Goal: Task Accomplishment & Management: Manage account settings

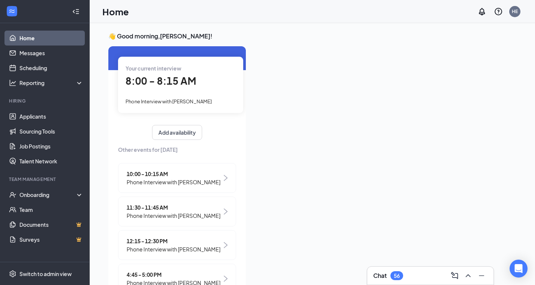
scroll to position [9, 0]
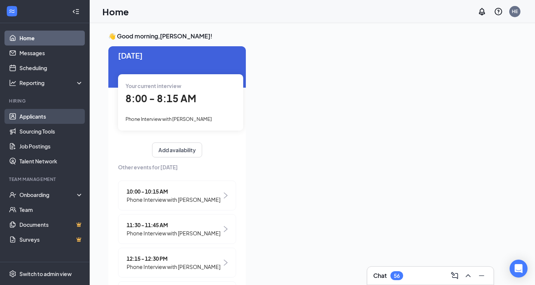
click at [46, 115] on link "Applicants" at bounding box center [51, 116] width 64 height 15
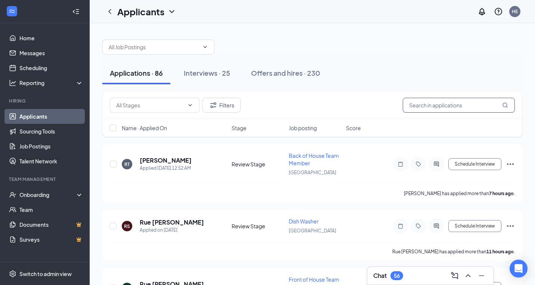
click at [420, 104] on input "text" at bounding box center [459, 105] width 112 height 15
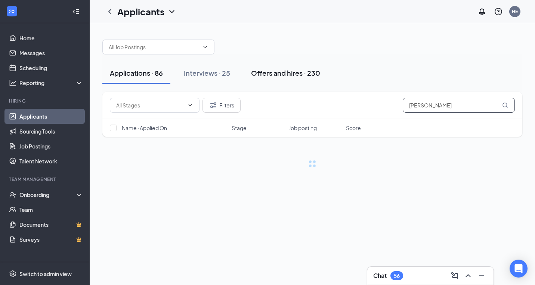
type input "Katrina"
click at [312, 75] on div "Offers and hires · 230" at bounding box center [285, 72] width 69 height 9
click at [300, 75] on div "Offers and hires · 230" at bounding box center [285, 72] width 69 height 9
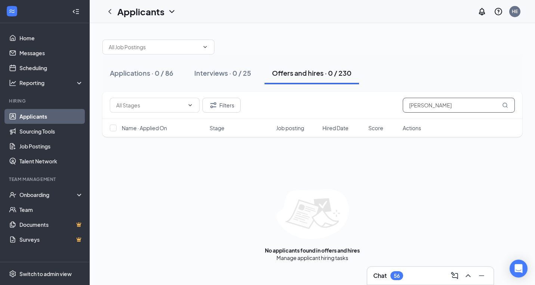
click at [410, 104] on input "Katrina" at bounding box center [459, 105] width 112 height 15
type input "atrina"
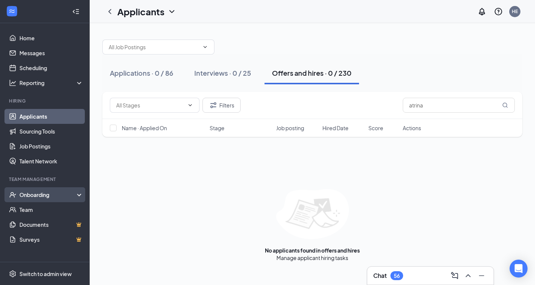
click at [46, 196] on div "Onboarding" at bounding box center [48, 194] width 58 height 7
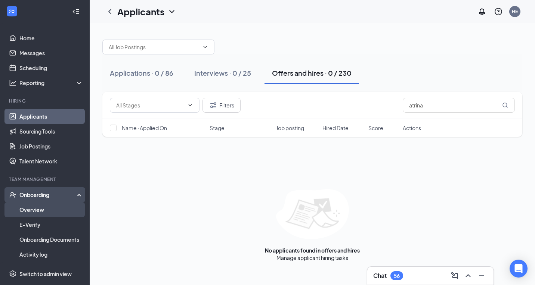
click at [41, 210] on link "Overview" at bounding box center [51, 209] width 64 height 15
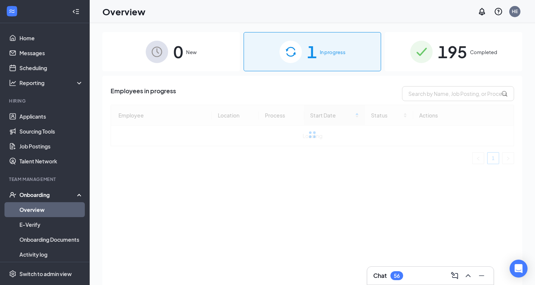
click at [314, 47] on span "1" at bounding box center [312, 52] width 10 height 26
click at [196, 51] on span "New" at bounding box center [191, 52] width 10 height 7
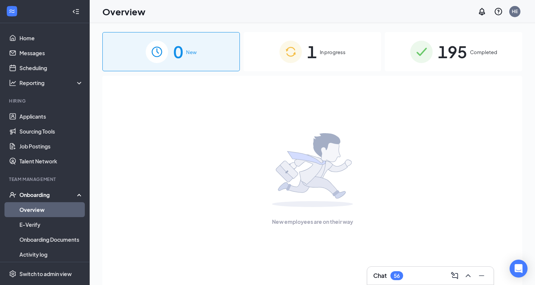
click at [293, 41] on img at bounding box center [290, 52] width 22 height 22
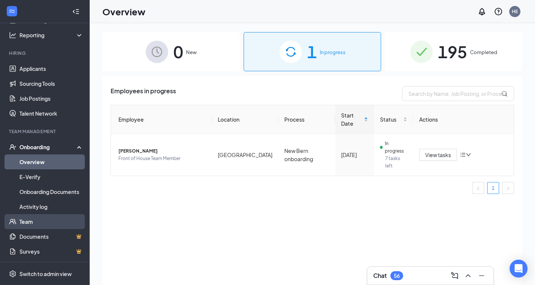
scroll to position [48, 0]
click at [52, 222] on link "Team" at bounding box center [51, 221] width 64 height 15
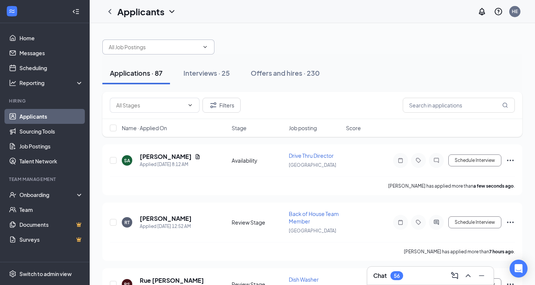
click at [187, 50] on input "text" at bounding box center [154, 47] width 90 height 8
click at [263, 99] on div "Filters" at bounding box center [312, 105] width 405 height 15
click at [228, 105] on button "Filters" at bounding box center [221, 105] width 38 height 15
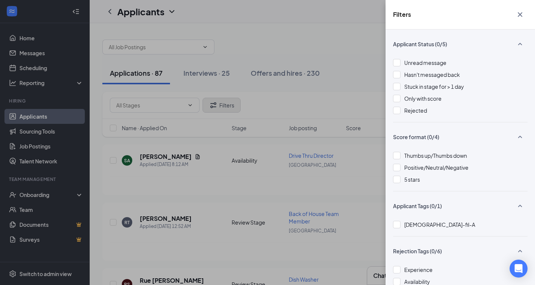
click at [228, 105] on div "Filters Applicant Status (0/5) Unread message Hasn't messaged back Stuck in sta…" at bounding box center [267, 142] width 535 height 285
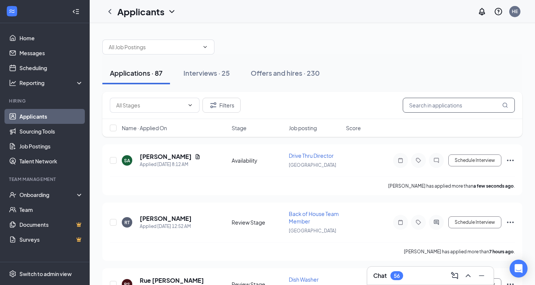
click at [430, 108] on input "text" at bounding box center [459, 105] width 112 height 15
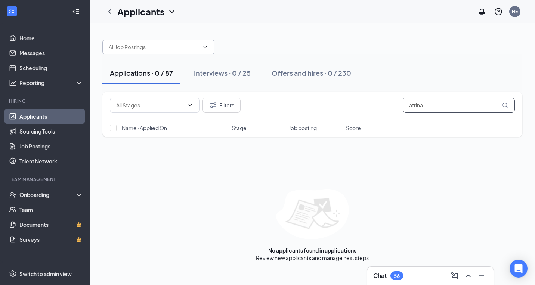
type input "atrina"
click at [176, 44] on input "text" at bounding box center [154, 47] width 90 height 8
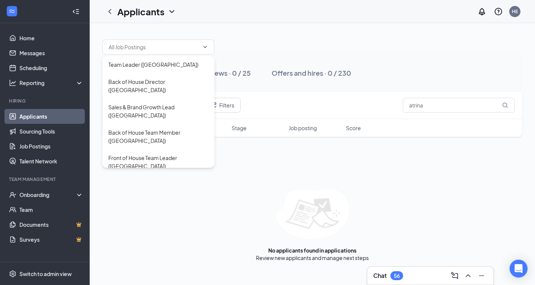
click at [218, 30] on div "Applications · 0 / 87 Interviews · 0 / 25 Offers and hires · 0 / 230 Filters at…" at bounding box center [312, 147] width 445 height 248
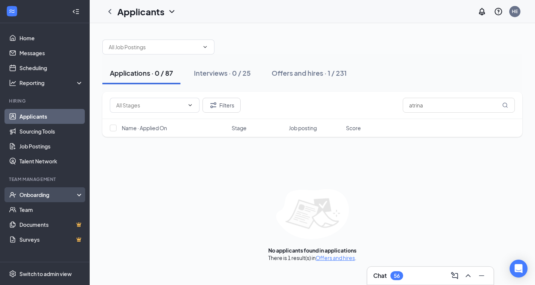
click at [36, 195] on div "Onboarding" at bounding box center [48, 194] width 58 height 7
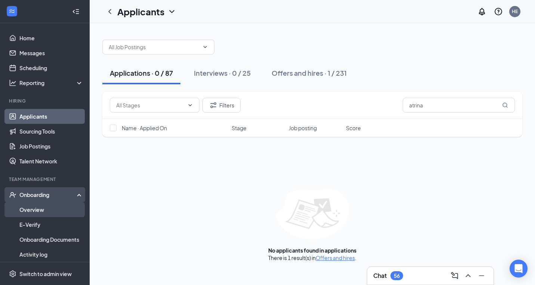
click at [33, 209] on link "Overview" at bounding box center [51, 209] width 64 height 15
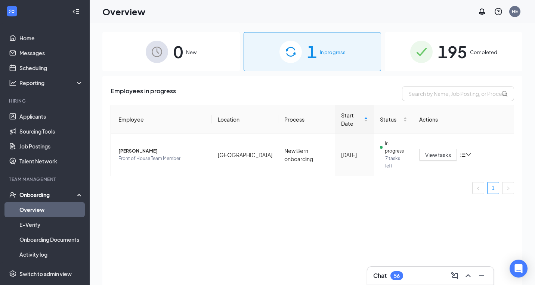
click at [198, 48] on div "0 New" at bounding box center [170, 51] width 137 height 39
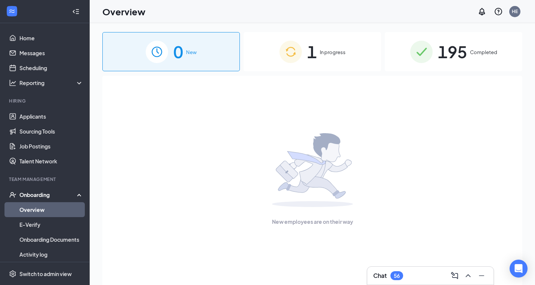
click at [324, 41] on div "1 In progress" at bounding box center [311, 51] width 137 height 39
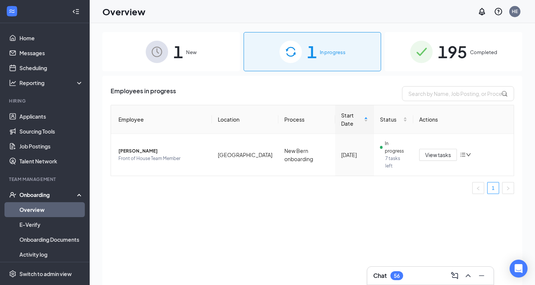
click at [180, 58] on span "1" at bounding box center [178, 52] width 10 height 26
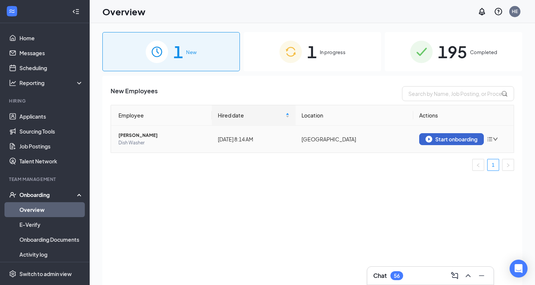
click at [432, 142] on div "Start onboarding" at bounding box center [451, 139] width 52 height 7
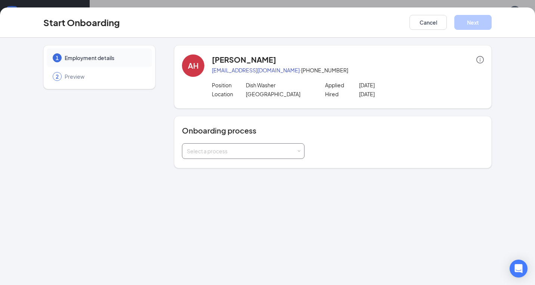
click at [266, 147] on div "Select a process" at bounding box center [243, 151] width 113 height 15
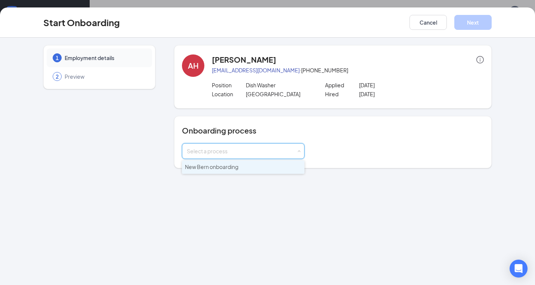
click at [245, 170] on li "New Bern onboarding" at bounding box center [243, 167] width 122 height 13
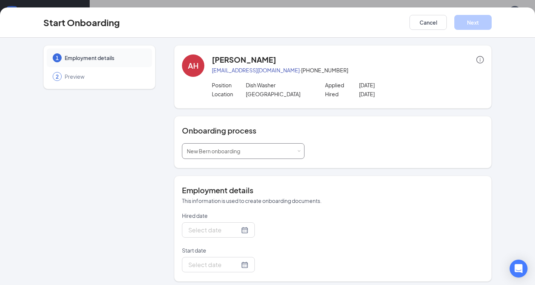
type input "Aug 27, 2025"
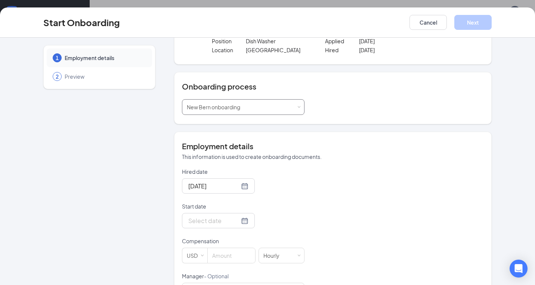
scroll to position [44, 0]
click at [243, 223] on div at bounding box center [218, 220] width 60 height 9
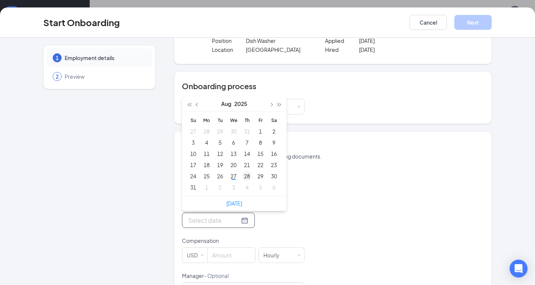
type input "Sep 4, 2025"
type input "Aug 28, 2025"
type input "Sep 4, 2025"
type input "Aug 28, 2025"
type input "Aug 27, 2025"
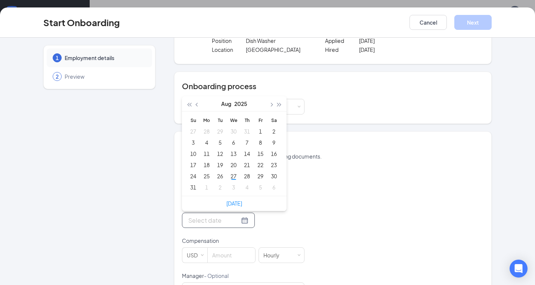
type input "Sep 3, 2025"
type input "Sep 4, 2025"
click at [240, 202] on link "Today" at bounding box center [234, 203] width 16 height 7
type input "Aug 27, 2025"
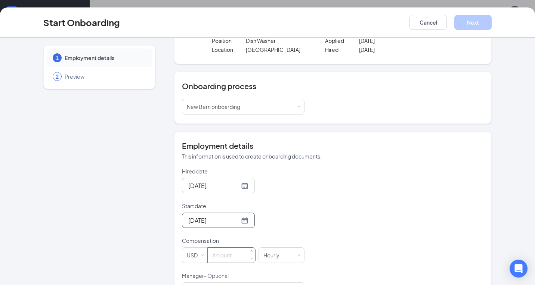
click at [232, 257] on input at bounding box center [231, 255] width 47 height 15
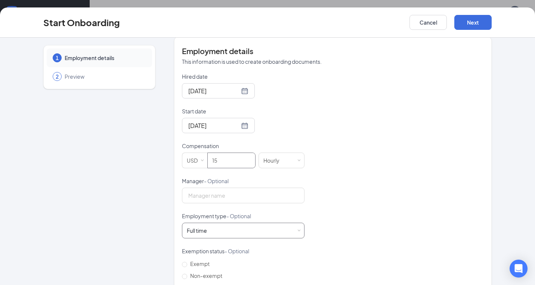
scroll to position [176, 0]
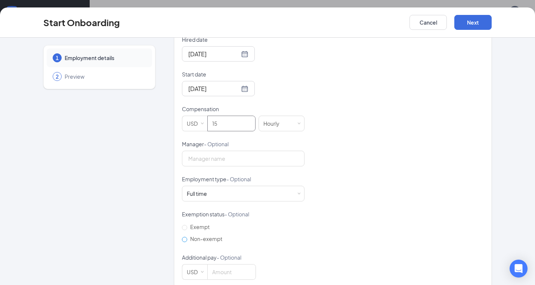
type input "15"
click at [217, 234] on label "Non-exempt" at bounding box center [203, 239] width 43 height 12
click at [187, 237] on input "Non-exempt" at bounding box center [184, 239] width 5 height 5
radio input "true"
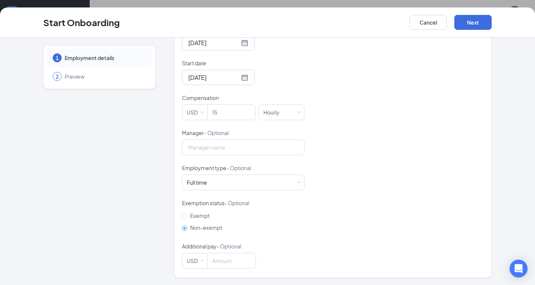
scroll to position [187, 0]
click at [483, 25] on button "Next" at bounding box center [472, 22] width 37 height 15
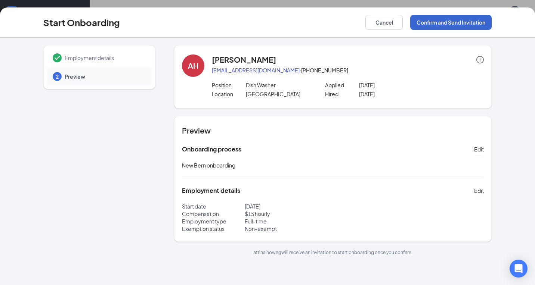
scroll to position [0, 0]
click at [483, 25] on button "Confirm and Send Invitation" at bounding box center [450, 22] width 81 height 15
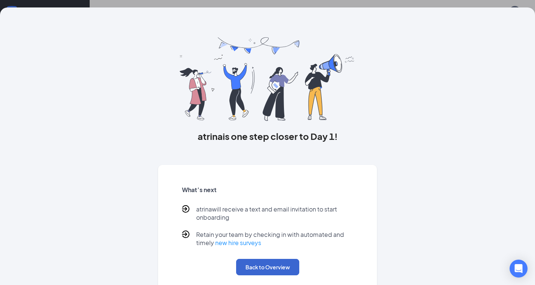
click at [265, 261] on button "Back to Overview" at bounding box center [267, 267] width 63 height 16
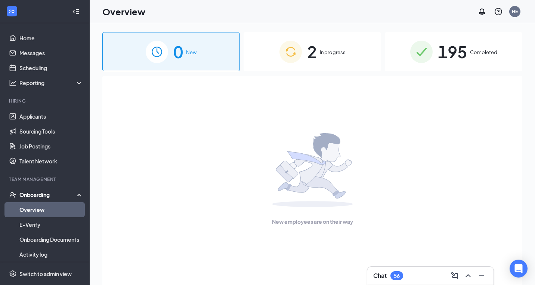
click at [310, 43] on span "2" at bounding box center [312, 52] width 10 height 26
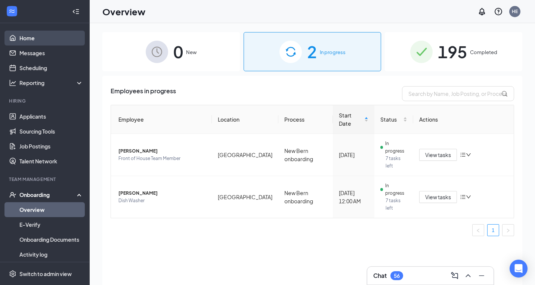
click at [26, 36] on link "Home" at bounding box center [51, 38] width 64 height 15
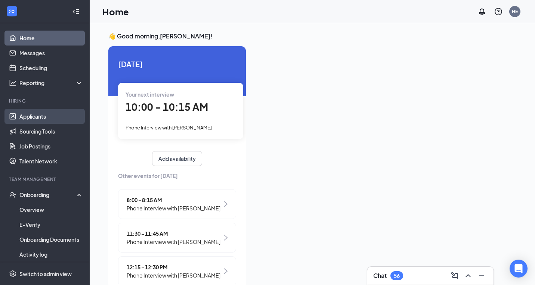
click at [46, 114] on link "Applicants" at bounding box center [51, 116] width 64 height 15
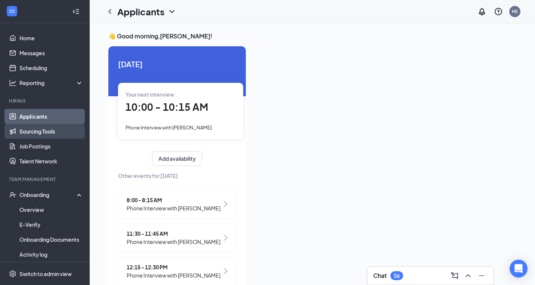
drag, startPoint x: 46, startPoint y: 114, endPoint x: 46, endPoint y: 124, distance: 10.5
click at [46, 124] on link "Sourcing Tools" at bounding box center [51, 131] width 64 height 15
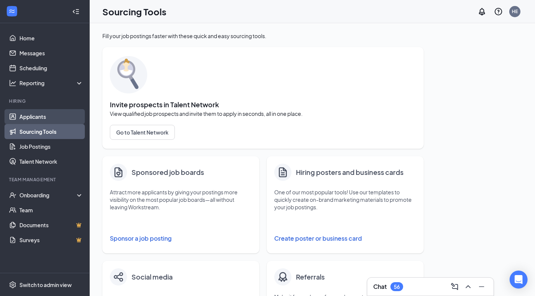
click at [36, 117] on link "Applicants" at bounding box center [51, 116] width 64 height 15
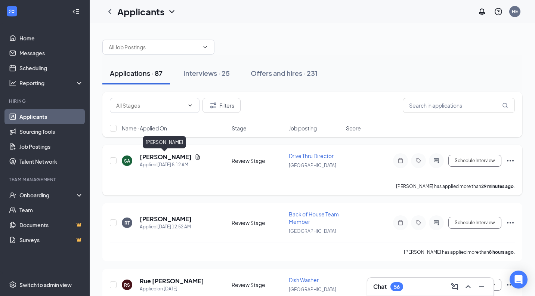
click at [156, 154] on h5 "[PERSON_NAME]" at bounding box center [166, 157] width 52 height 8
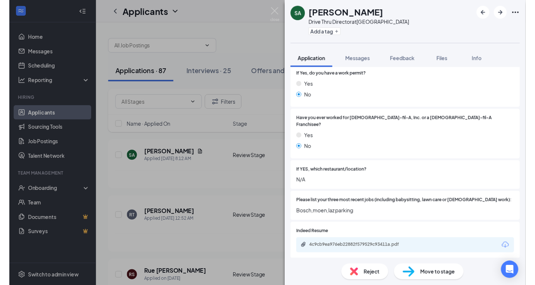
scroll to position [184, 0]
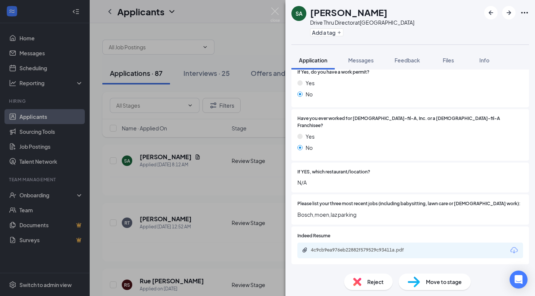
click at [351, 247] on div "4c9cb9ea976eb22882f579529c93411a.pdf" at bounding box center [363, 250] width 105 height 6
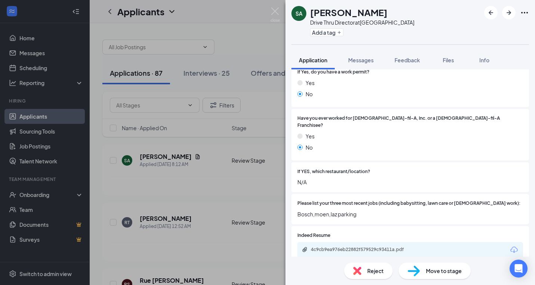
click at [422, 268] on div "Move to stage" at bounding box center [434, 271] width 72 height 16
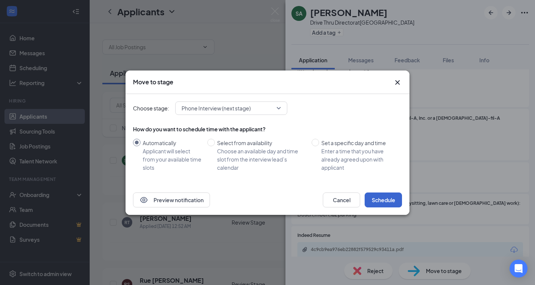
click at [383, 198] on button "Schedule" at bounding box center [383, 200] width 37 height 15
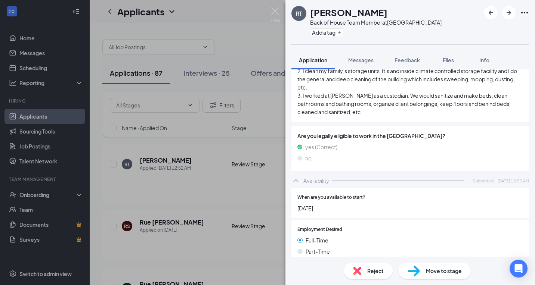
scroll to position [332, 0]
click at [448, 267] on span "Move to stage" at bounding box center [444, 271] width 36 height 8
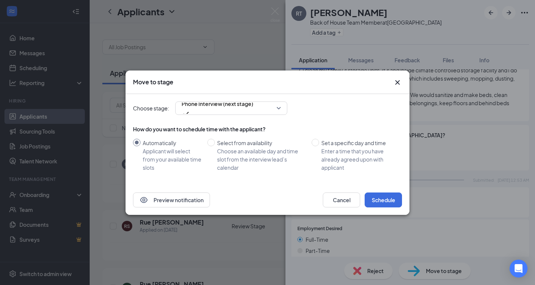
click at [395, 83] on icon "Cross" at bounding box center [397, 82] width 9 height 9
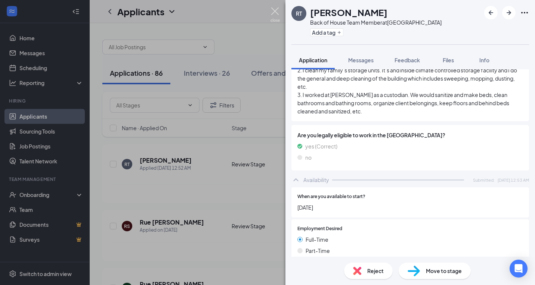
click at [276, 9] on img at bounding box center [274, 14] width 9 height 15
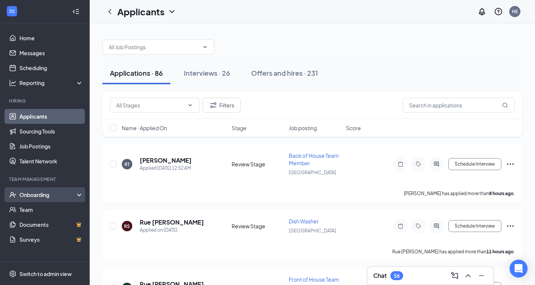
click at [44, 196] on div "Onboarding" at bounding box center [48, 194] width 58 height 7
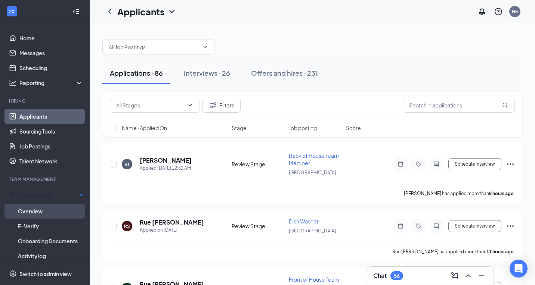
click at [42, 212] on link "Overview" at bounding box center [50, 211] width 65 height 15
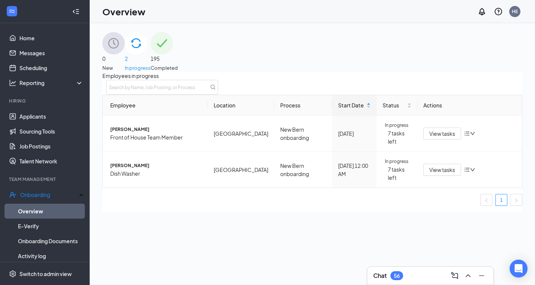
click at [178, 55] on div "195 Completed" at bounding box center [164, 52] width 27 height 40
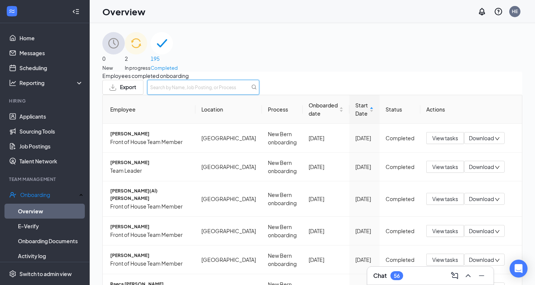
click at [259, 93] on input "text" at bounding box center [203, 87] width 112 height 15
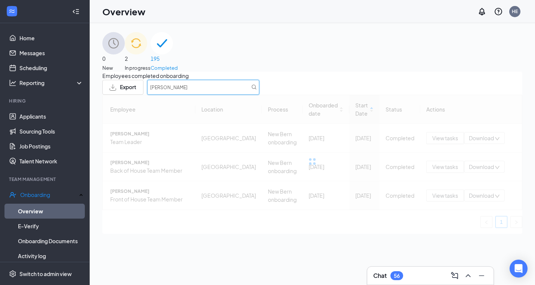
drag, startPoint x: 417, startPoint y: 97, endPoint x: 398, endPoint y: 93, distance: 19.2
click at [398, 93] on div "Export [PERSON_NAME]" at bounding box center [312, 87] width 420 height 15
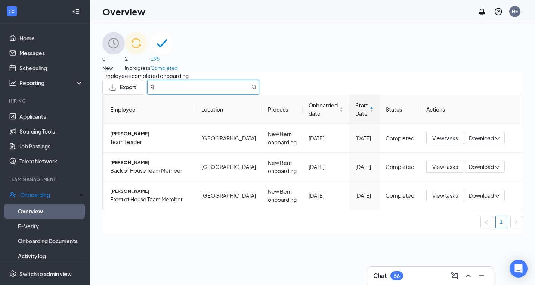
type input "E"
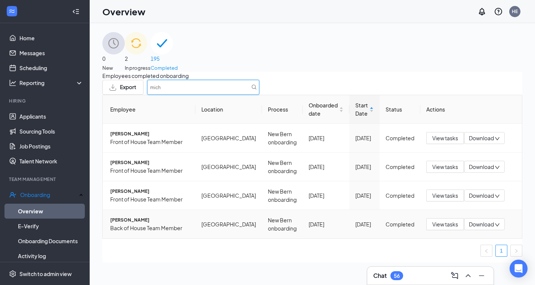
type input "mich"
click at [154, 224] on span "[PERSON_NAME]" at bounding box center [149, 220] width 79 height 7
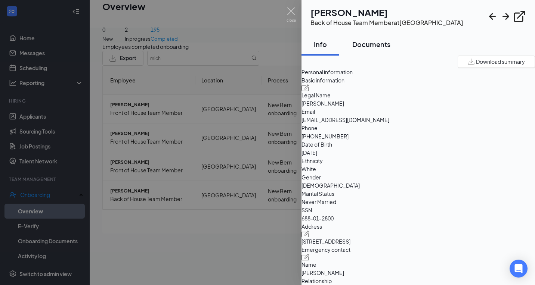
click at [389, 47] on div "Documents" at bounding box center [371, 44] width 38 height 9
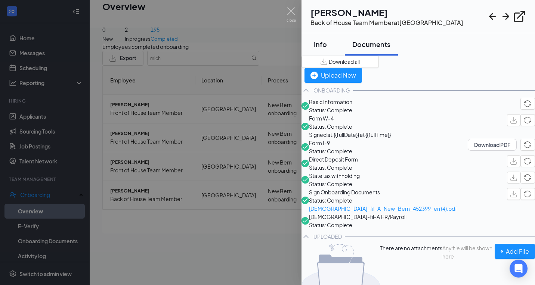
click at [331, 40] on div "Info" at bounding box center [320, 44] width 22 height 9
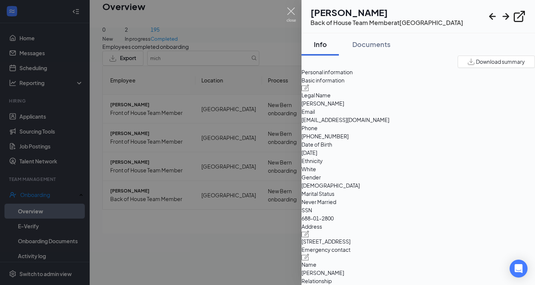
click at [292, 13] on img at bounding box center [290, 14] width 9 height 15
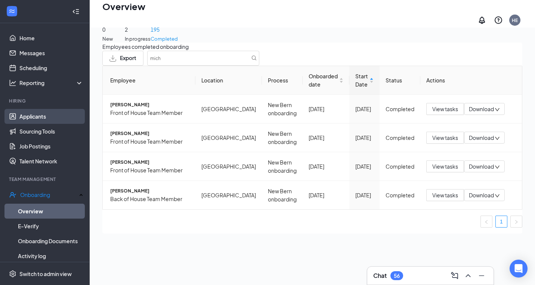
click at [48, 116] on link "Applicants" at bounding box center [51, 116] width 64 height 15
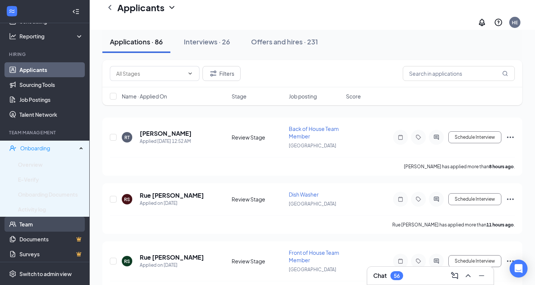
scroll to position [47, 0]
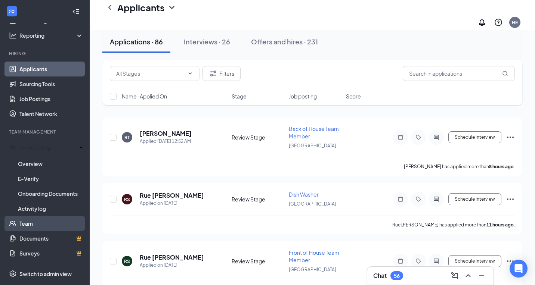
click at [38, 226] on link "Team" at bounding box center [51, 223] width 64 height 15
